Goal: Navigation & Orientation: Find specific page/section

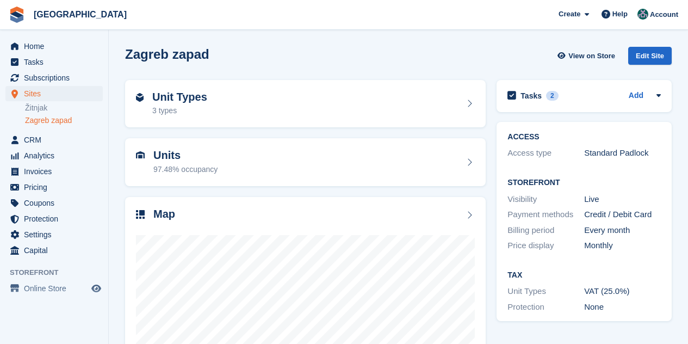
scroll to position [120, 0]
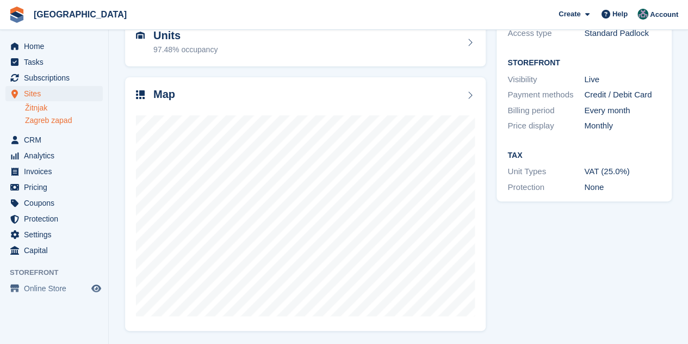
click at [44, 109] on link "Žitnjak" at bounding box center [64, 108] width 78 height 10
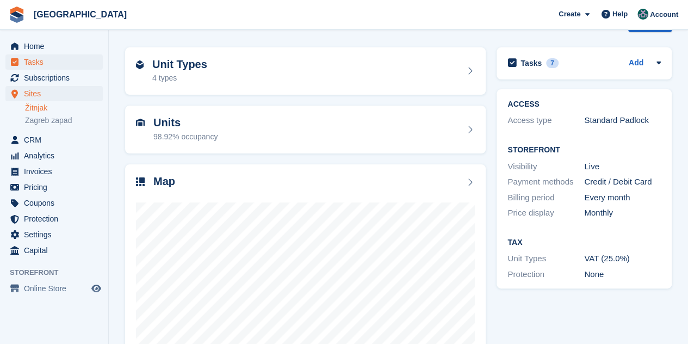
scroll to position [11, 0]
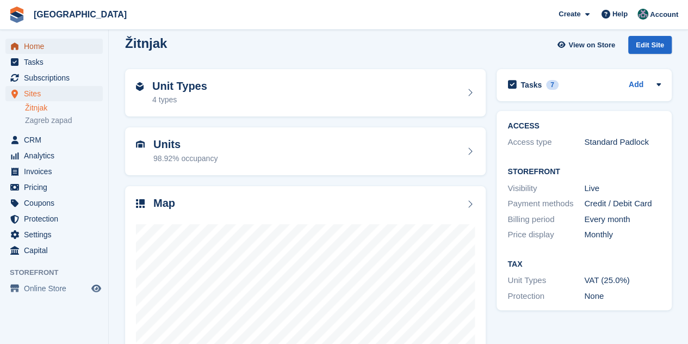
click at [34, 45] on span "Home" at bounding box center [56, 46] width 65 height 15
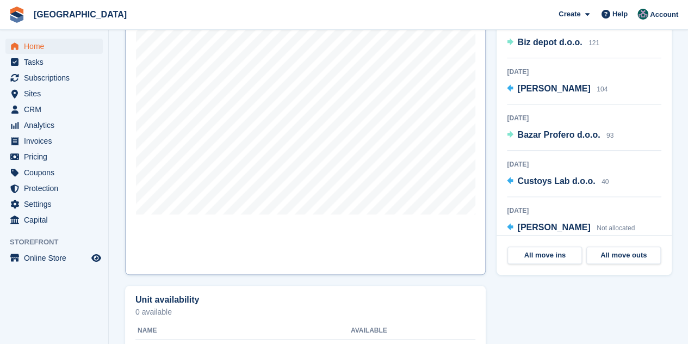
scroll to position [321, 0]
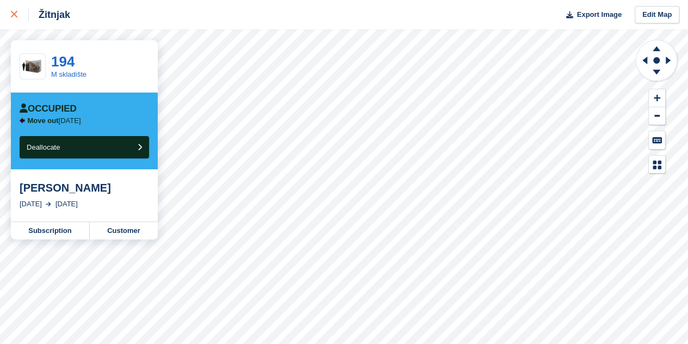
click at [15, 14] on icon at bounding box center [14, 14] width 7 height 7
